Goal: Transaction & Acquisition: Purchase product/service

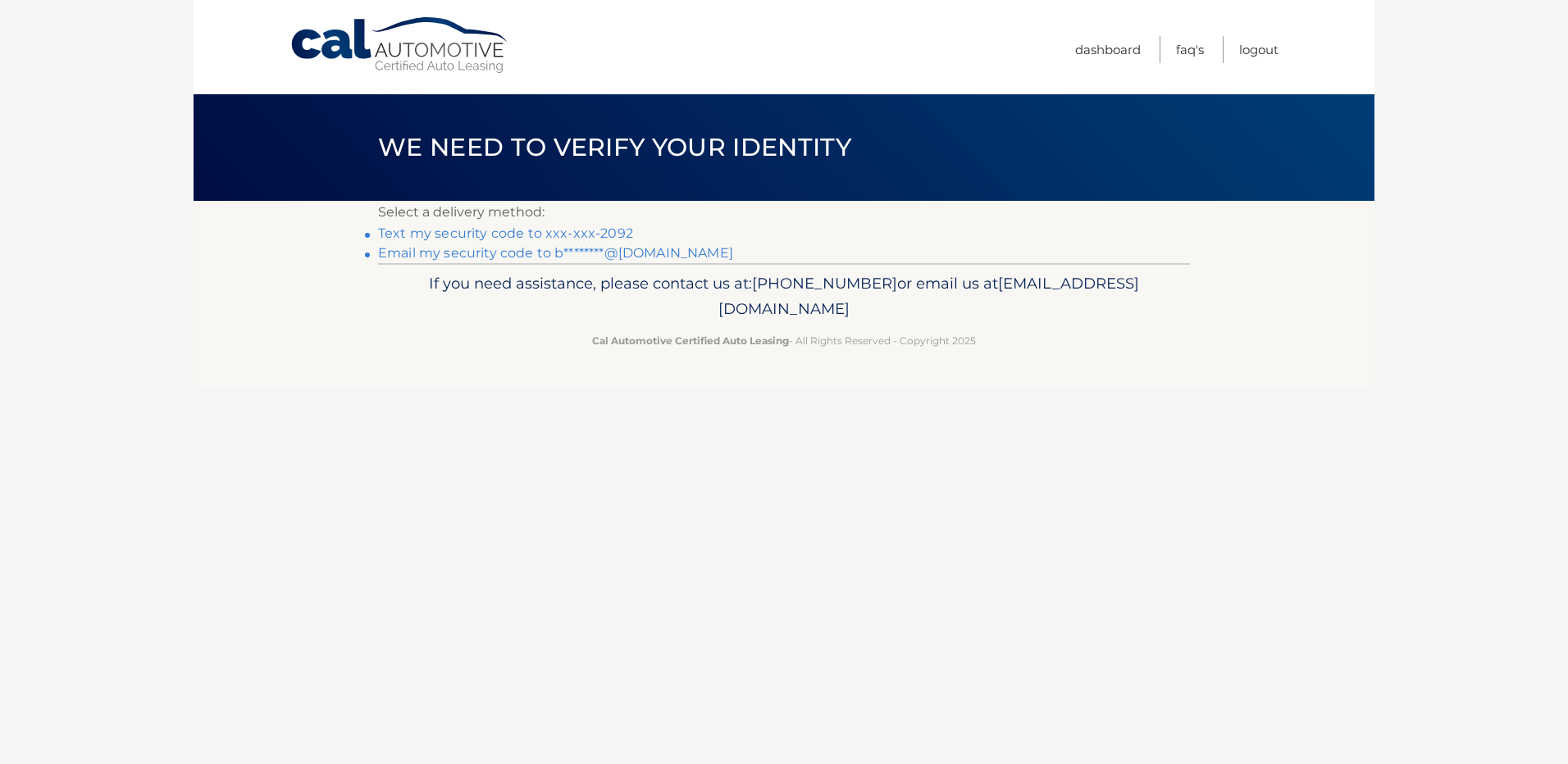
click at [570, 231] on link "Text my security code to xxx-xxx-2092" at bounding box center [506, 233] width 255 height 16
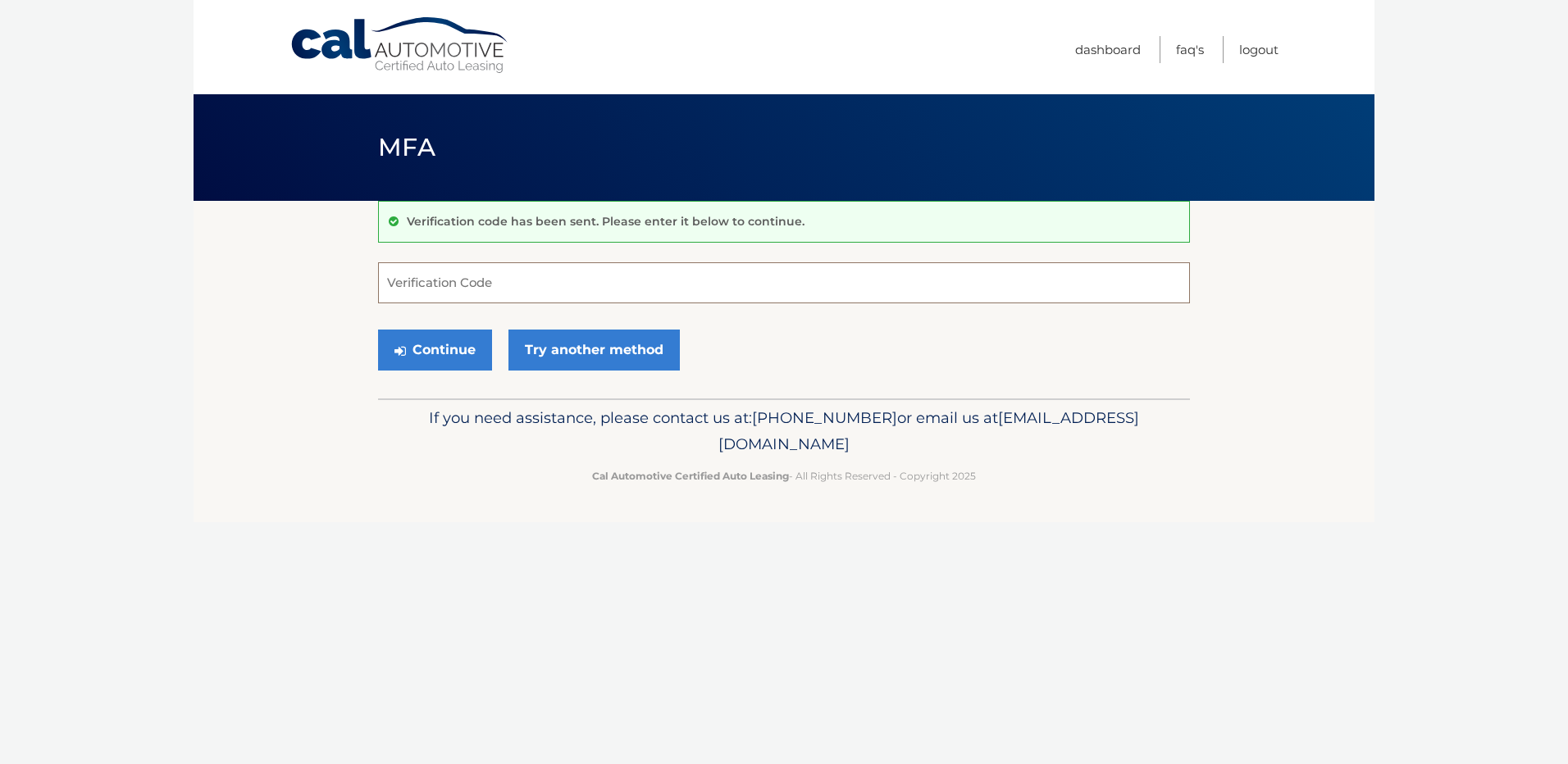
click at [532, 278] on input "Verification Code" at bounding box center [784, 283] width 812 height 41
type input "330290"
click at [378, 330] on button "Continue" at bounding box center [435, 350] width 114 height 41
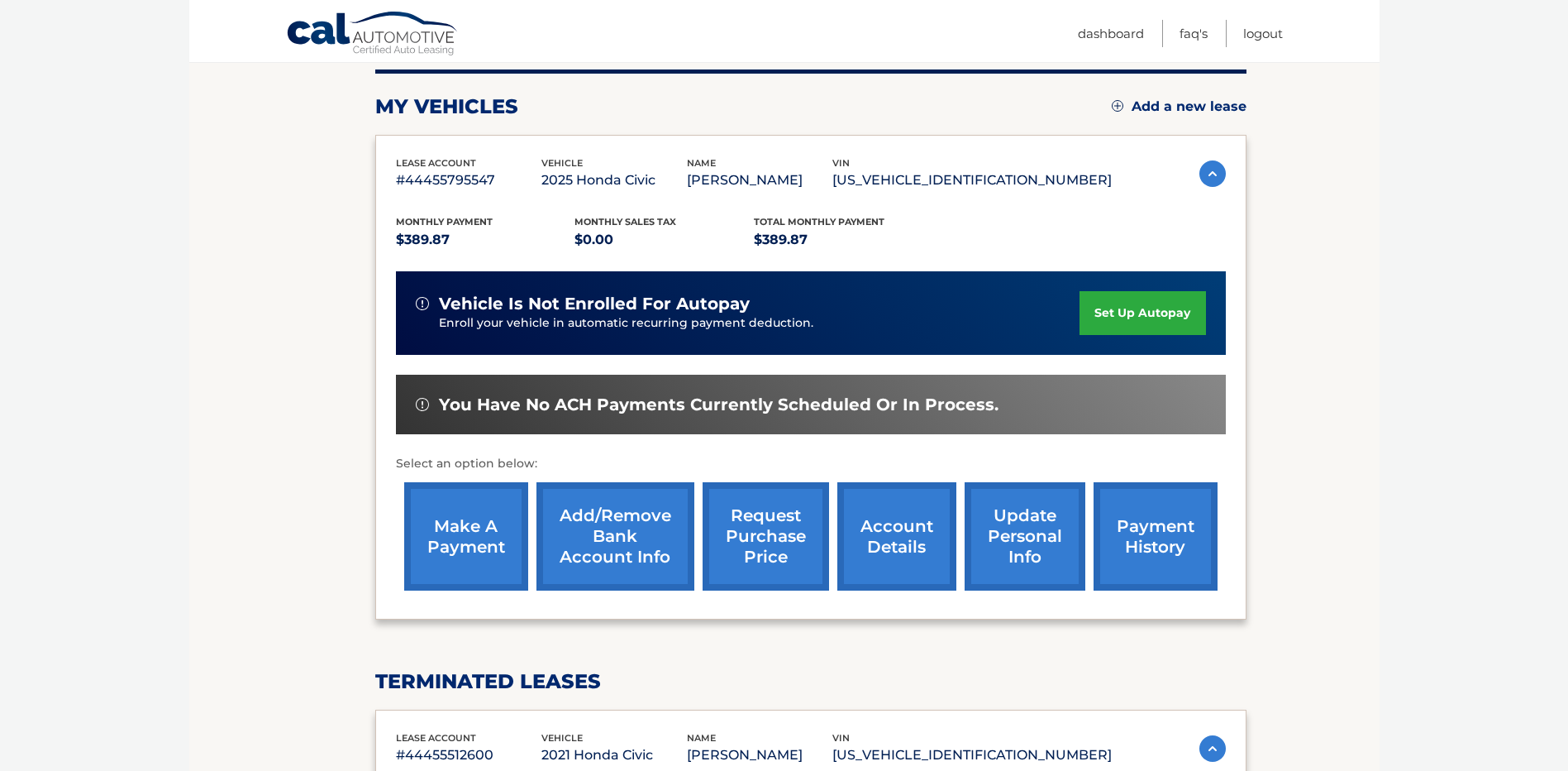
scroll to position [248, 0]
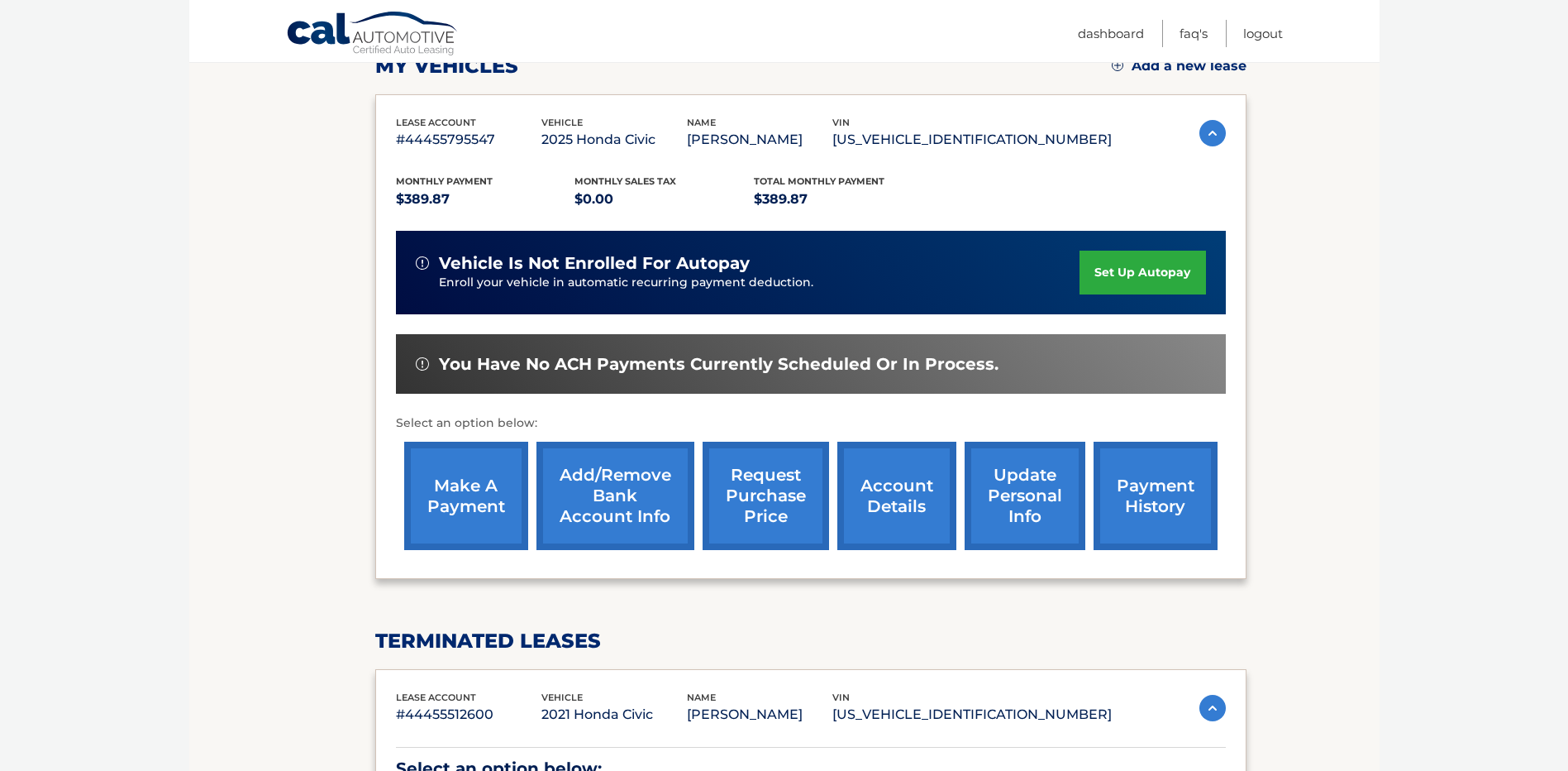
click at [461, 504] on link "make a payment" at bounding box center [466, 496] width 124 height 108
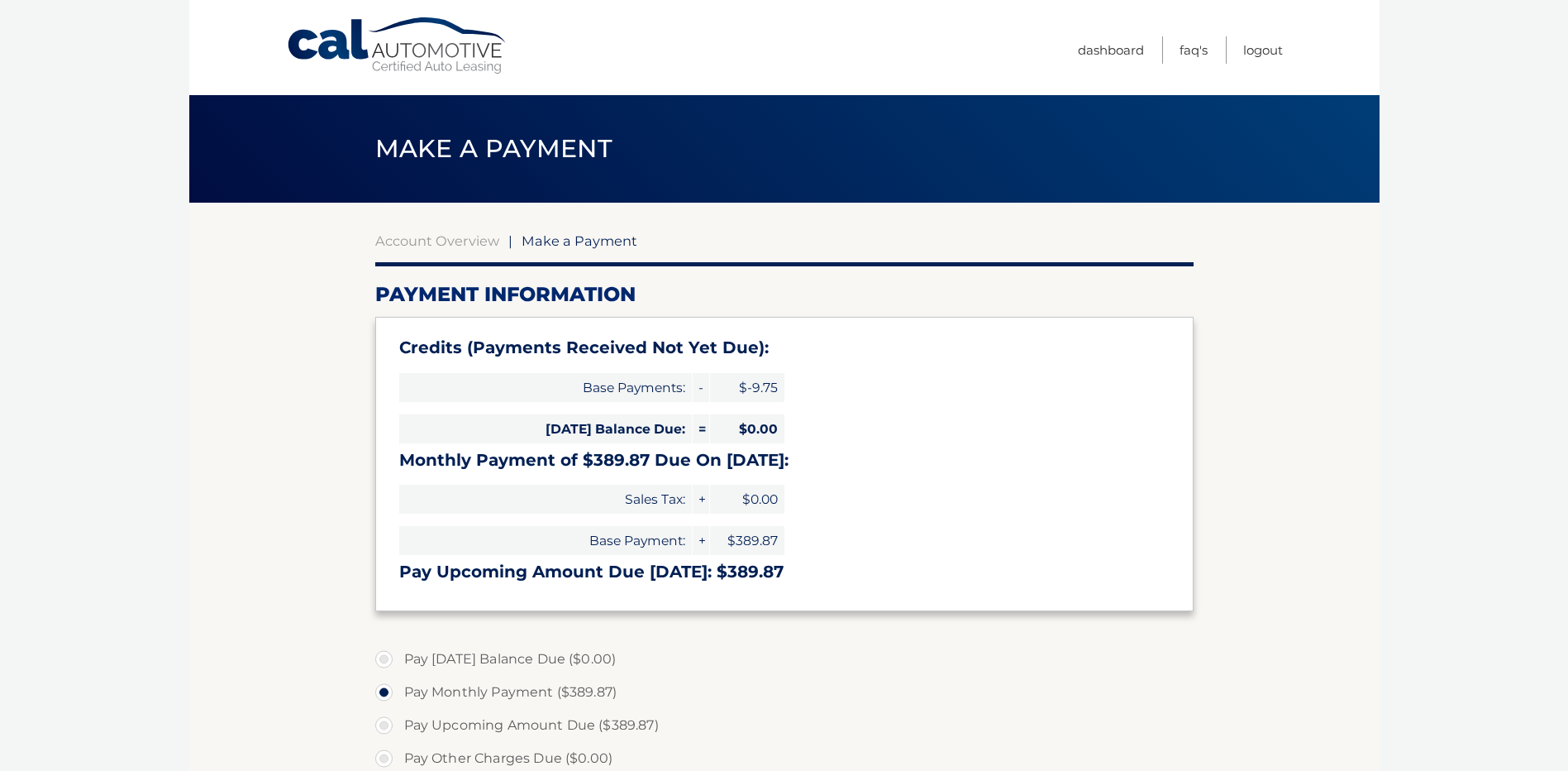
select select "ZDIyYjBhOTctNzcyZS00M2IzLTljY2QtNDllMzczMDQzOTlj"
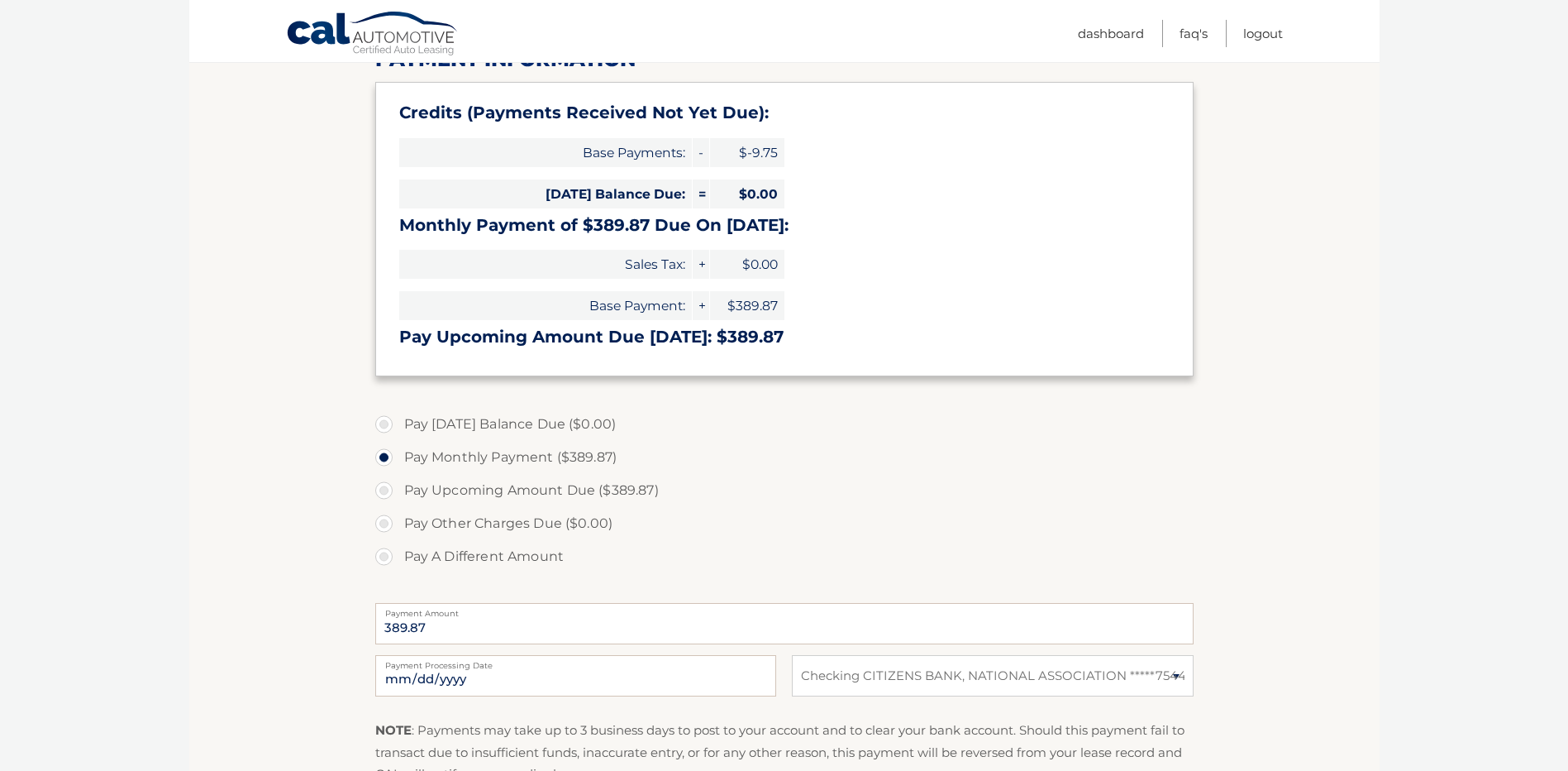
scroll to position [248, 0]
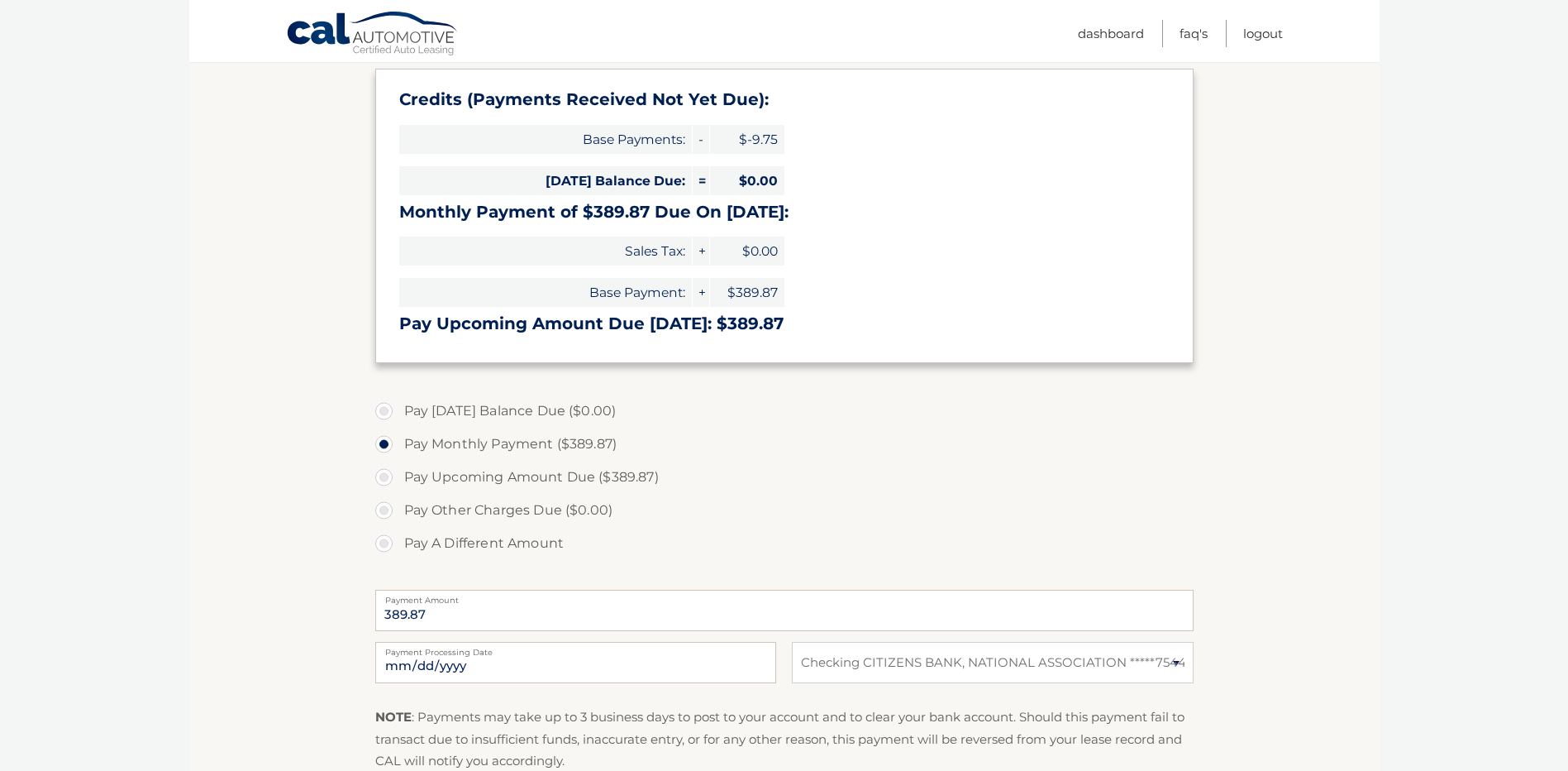
click at [382, 547] on label "Pay A Different Amount" at bounding box center [785, 543] width 819 height 33
click at [382, 547] on input "Pay A Different Amount" at bounding box center [390, 540] width 16 height 27
radio input "true"
type input "194.93"
click at [314, 570] on section "Account Overview | Make a Payment Payment Information Credits (Payments Receive…" at bounding box center [785, 416] width 1191 height 924
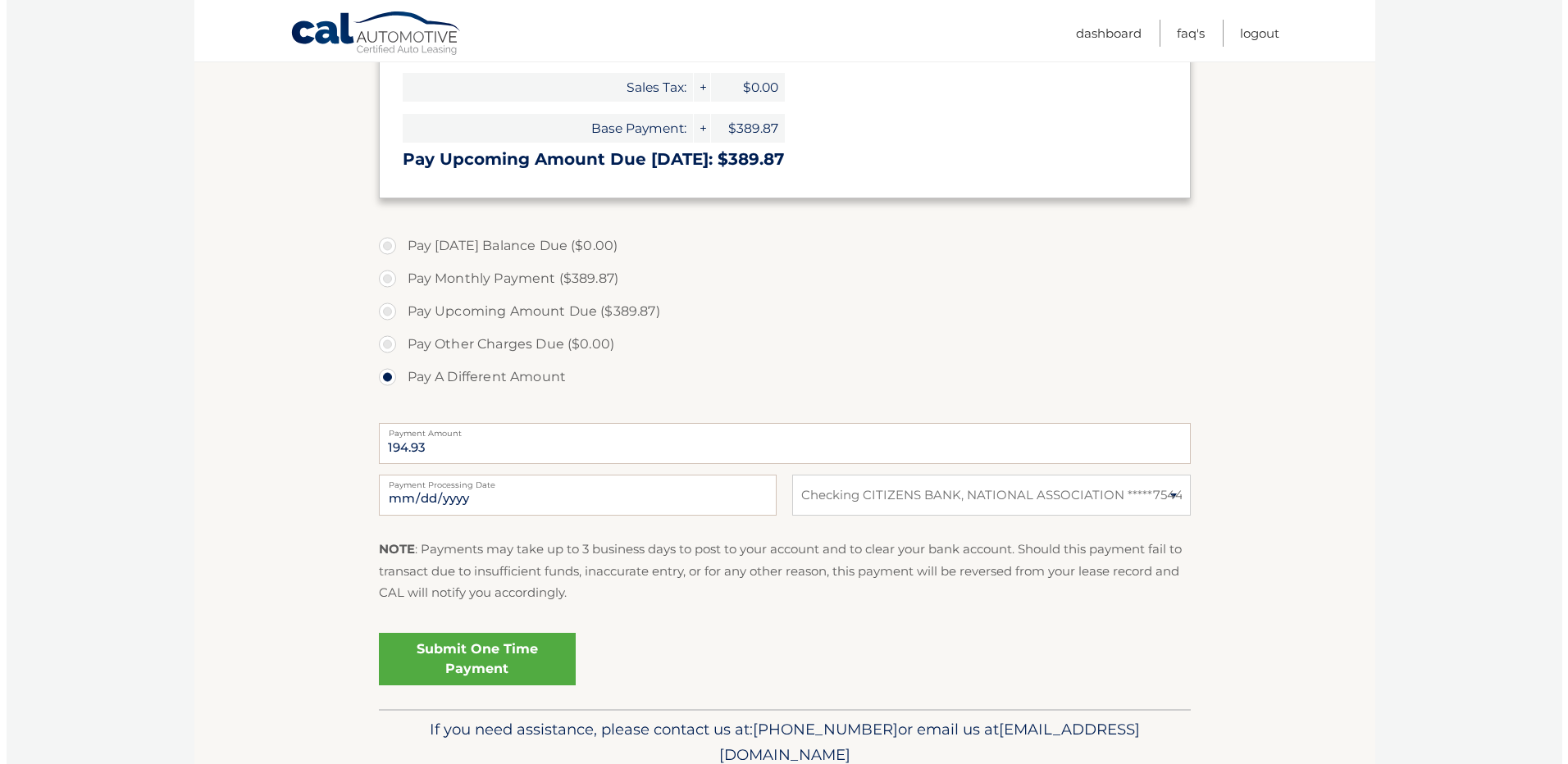
scroll to position [409, 0]
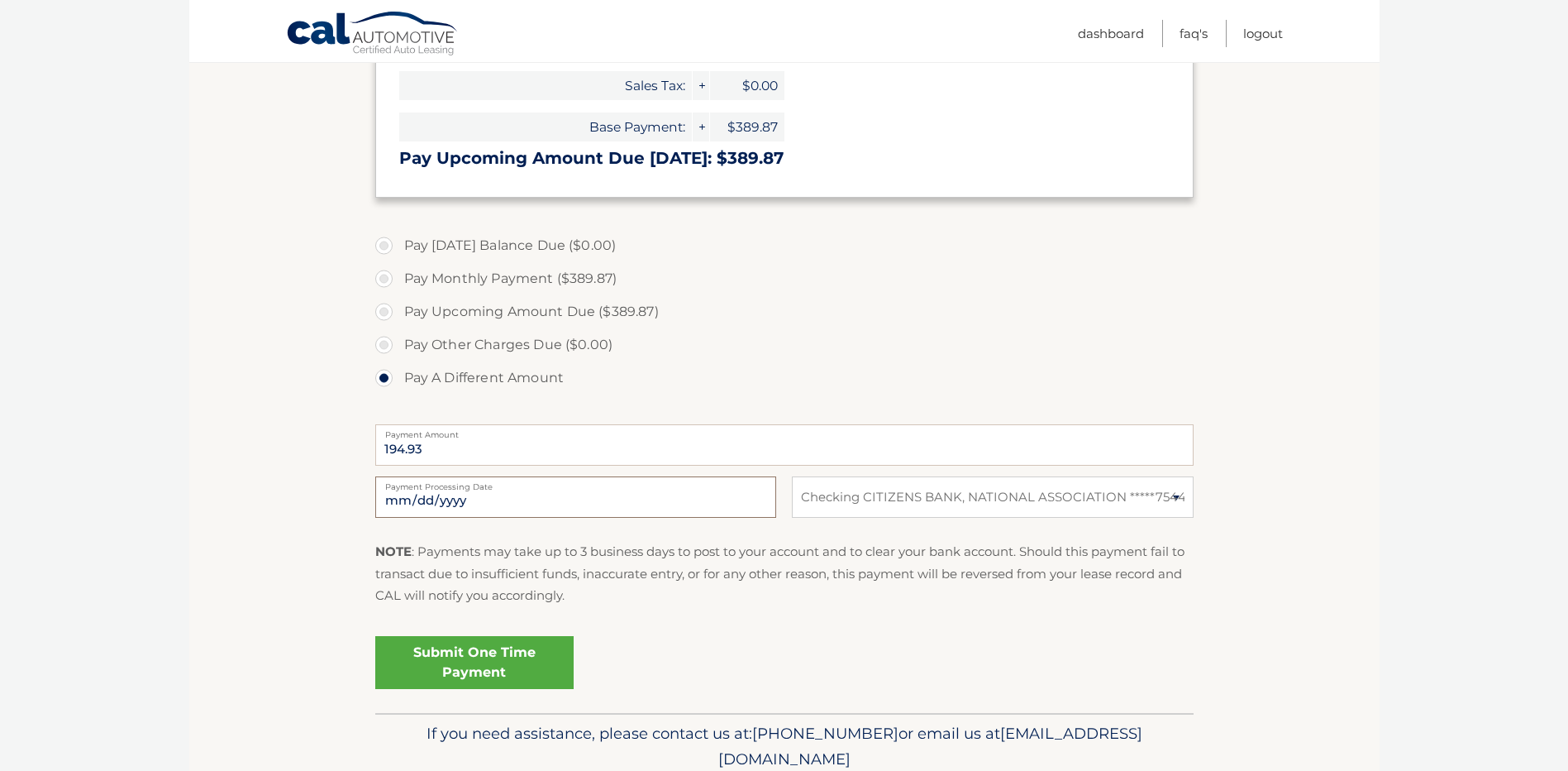
click at [445, 506] on input "2025-10-08" at bounding box center [576, 497] width 401 height 41
type input "2025-10-09"
click at [482, 654] on link "Submit One Time Payment" at bounding box center [475, 662] width 198 height 53
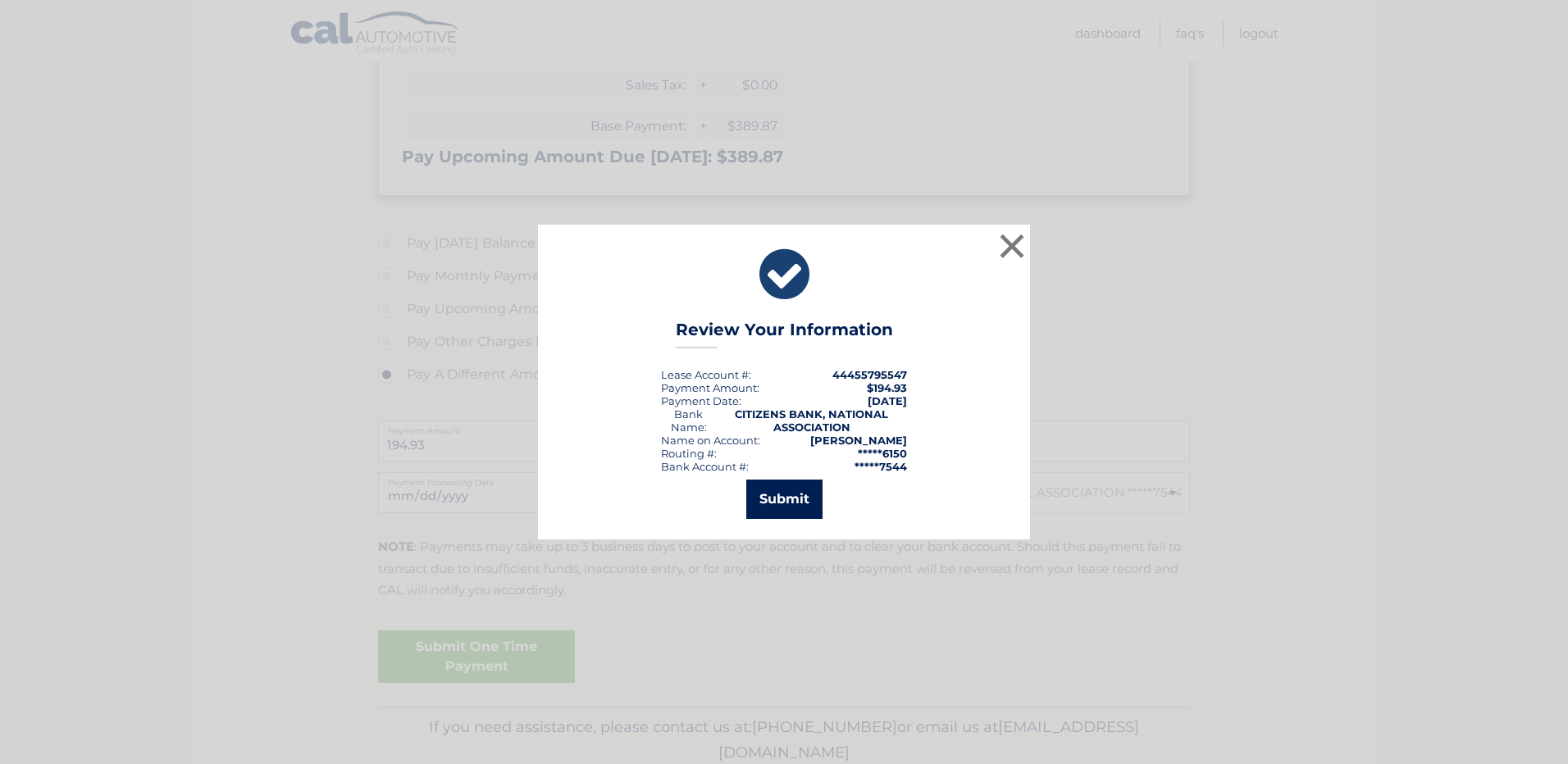
click at [759, 495] on button "Submit" at bounding box center [785, 499] width 76 height 39
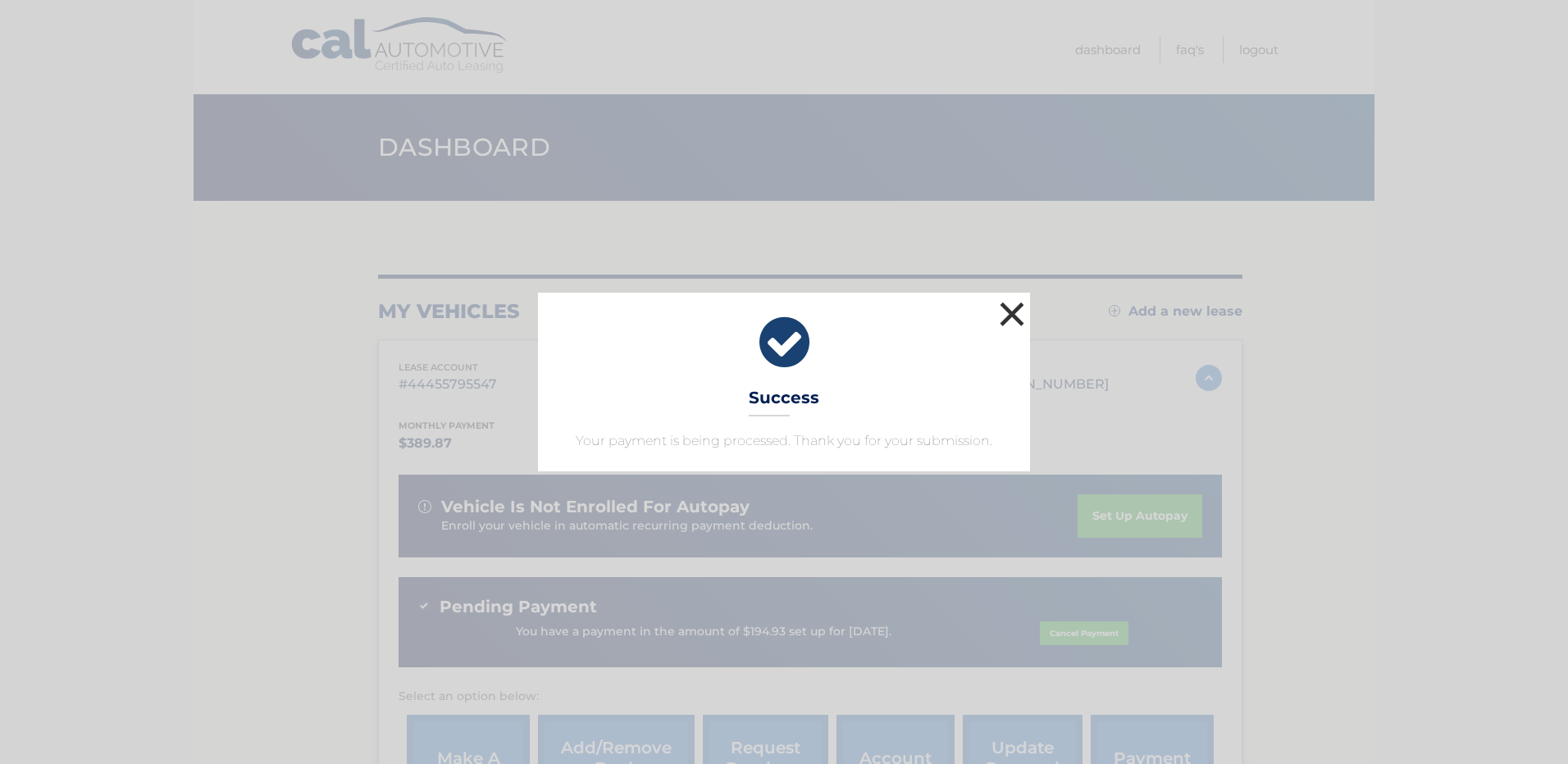
click at [1010, 310] on button "×" at bounding box center [1012, 314] width 33 height 33
